Goal: Information Seeking & Learning: Learn about a topic

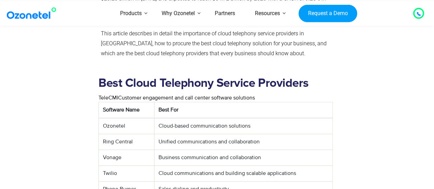
scroll to position [250, 0]
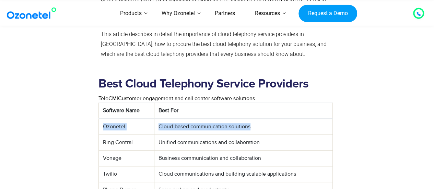
drag, startPoint x: 254, startPoint y: 97, endPoint x: 202, endPoint y: 91, distance: 51.5
click at [202, 119] on td "Cloud-based communication solutions" at bounding box center [243, 127] width 179 height 16
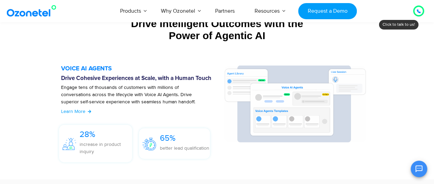
scroll to position [754, 0]
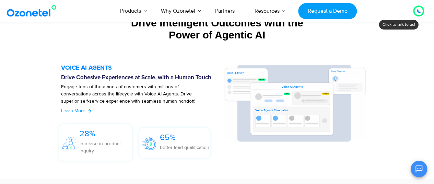
click at [406, 26] on div "Drive Intelligent Outcomes with the Power of Agentic AI Build and deploy your o…" at bounding box center [217, 32] width 381 height 38
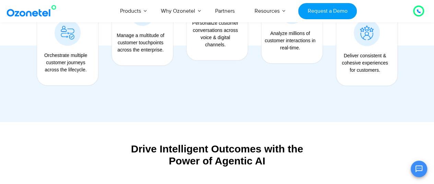
scroll to position [628, 0]
click at [419, 11] on icon at bounding box center [419, 11] width 4 height 4
click at [418, 11] on icon at bounding box center [418, 11] width 3 height 3
click at [283, 82] on div at bounding box center [292, 25] width 75 height 115
